Goal: Task Accomplishment & Management: Use online tool/utility

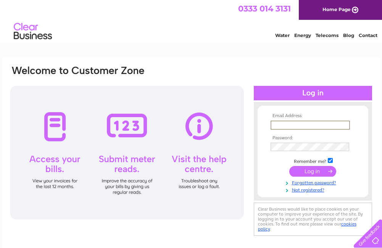
click at [276, 124] on input "text" at bounding box center [310, 125] width 79 height 9
type input "zoobie123@aol.com"
click at [308, 176] on input "submit" at bounding box center [313, 171] width 47 height 11
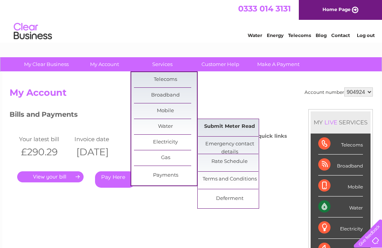
click at [233, 128] on link "Submit Meter Read" at bounding box center [229, 126] width 63 height 15
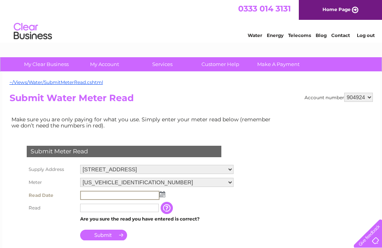
click at [82, 194] on input "text" at bounding box center [119, 195] width 79 height 9
click at [162, 194] on img at bounding box center [163, 194] width 6 height 6
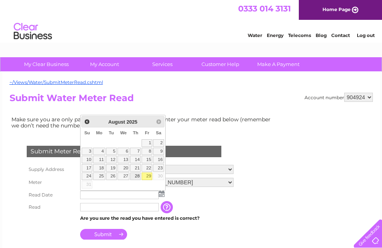
click at [138, 174] on link "28" at bounding box center [135, 177] width 11 height 8
type input "2025/08/28"
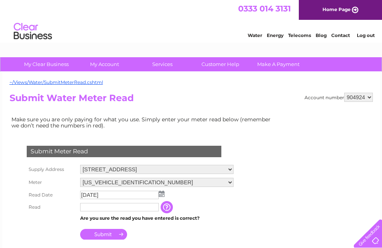
click at [85, 207] on input "text" at bounding box center [119, 207] width 79 height 8
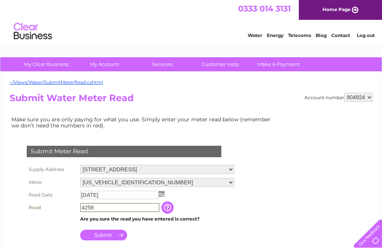
type input "4258"
click at [105, 234] on input "Submit" at bounding box center [103, 235] width 47 height 11
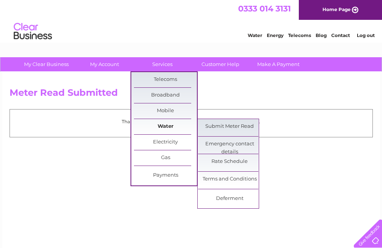
click at [162, 128] on link "Water" at bounding box center [165, 126] width 63 height 15
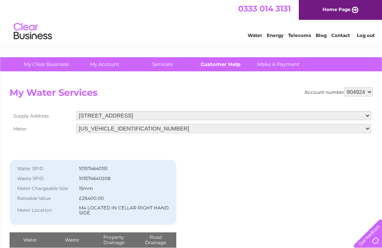
click at [215, 65] on link "Customer Help" at bounding box center [220, 64] width 63 height 14
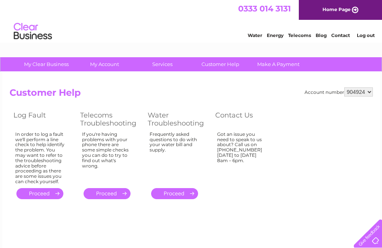
click at [178, 193] on link "." at bounding box center [174, 193] width 47 height 11
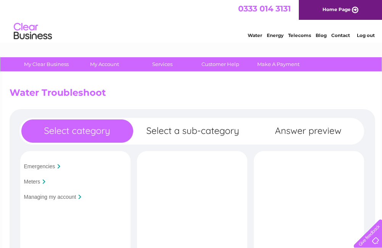
click at [79, 196] on div at bounding box center [79, 197] width 3 height 5
click at [78, 196] on div "Managing my account" at bounding box center [74, 196] width 106 height 11
click at [68, 196] on input "Managing my account" at bounding box center [50, 197] width 52 height 6
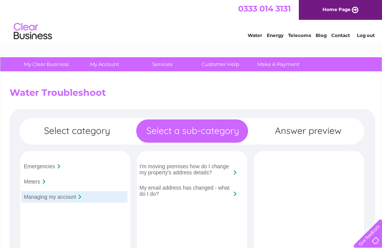
click at [234, 192] on div at bounding box center [235, 194] width 3 height 5
click at [234, 193] on div at bounding box center [235, 194] width 3 height 5
click at [236, 173] on div at bounding box center [235, 172] width 3 height 5
click at [340, 37] on link "Contact" at bounding box center [341, 35] width 19 height 6
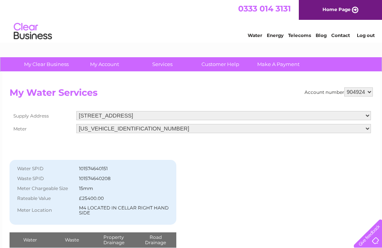
click at [361, 36] on link "Log out" at bounding box center [366, 35] width 18 height 6
